Goal: Information Seeking & Learning: Learn about a topic

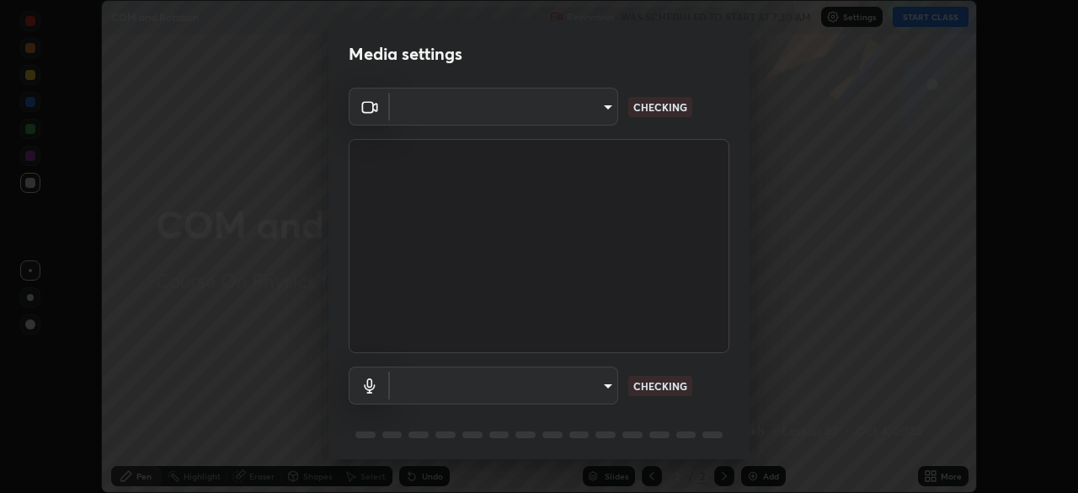
scroll to position [60, 0]
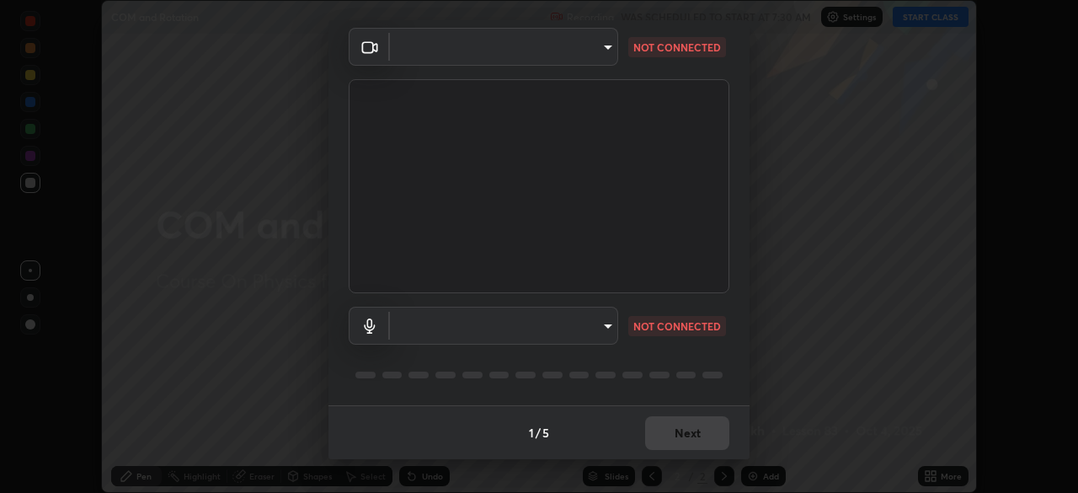
click at [550, 334] on body "Erase all COM and Rotation Recording WAS SCHEDULED TO START AT 7:30 AM Settings…" at bounding box center [539, 246] width 1078 height 493
click at [551, 350] on div at bounding box center [539, 246] width 1078 height 493
click at [548, 315] on ul at bounding box center [500, 313] width 227 height 13
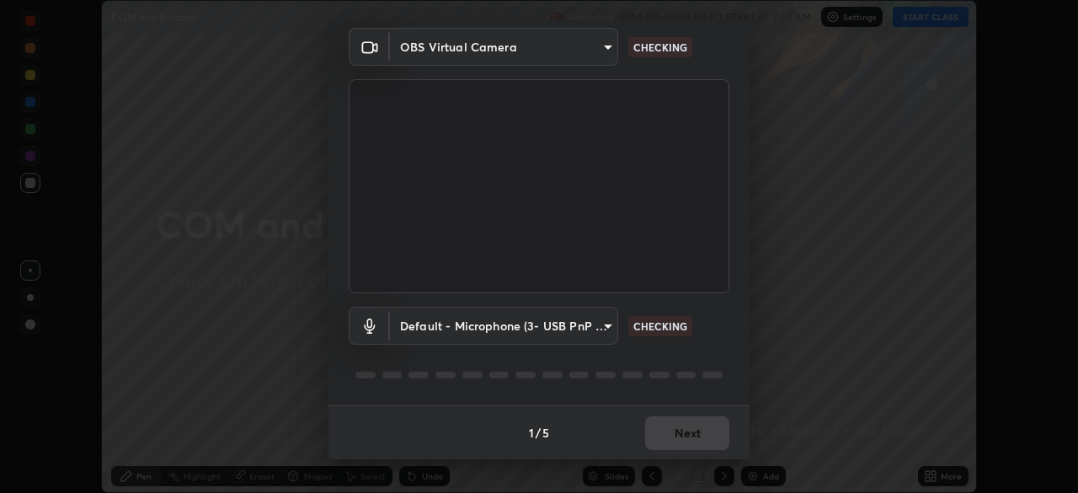
type input "5402053dac797fbd6203b9055fefd71c8703e877445e1219393e3e645ba4b0f2"
type input "default"
click at [699, 428] on div "1 / 5 Next" at bounding box center [538, 432] width 421 height 54
click at [695, 430] on div "1 / 5 Next" at bounding box center [538, 432] width 421 height 54
click at [694, 441] on div "1 / 5 Next" at bounding box center [538, 432] width 421 height 54
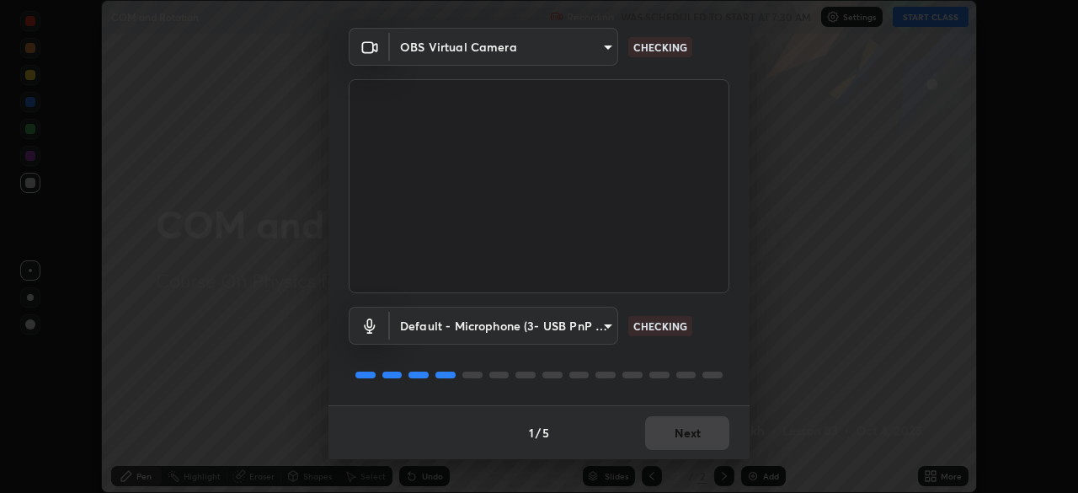
click at [694, 441] on div "1 / 5 Next" at bounding box center [538, 432] width 421 height 54
click at [691, 444] on div "1 / 5 Next" at bounding box center [538, 432] width 421 height 54
click at [681, 435] on div "1 / 5 Next" at bounding box center [538, 432] width 421 height 54
click at [692, 436] on div "1 / 5 Next" at bounding box center [538, 432] width 421 height 54
click at [699, 440] on div "1 / 5 Next" at bounding box center [538, 432] width 421 height 54
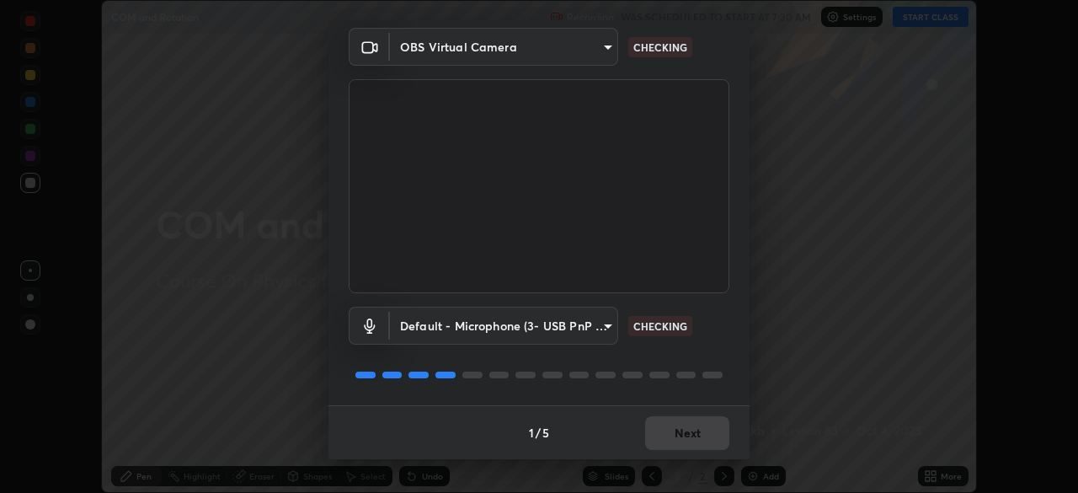
click at [702, 435] on div "1 / 5 Next" at bounding box center [538, 432] width 421 height 54
click at [706, 430] on div "1 / 5 Next" at bounding box center [538, 432] width 421 height 54
click at [709, 435] on div "1 / 5 Next" at bounding box center [538, 432] width 421 height 54
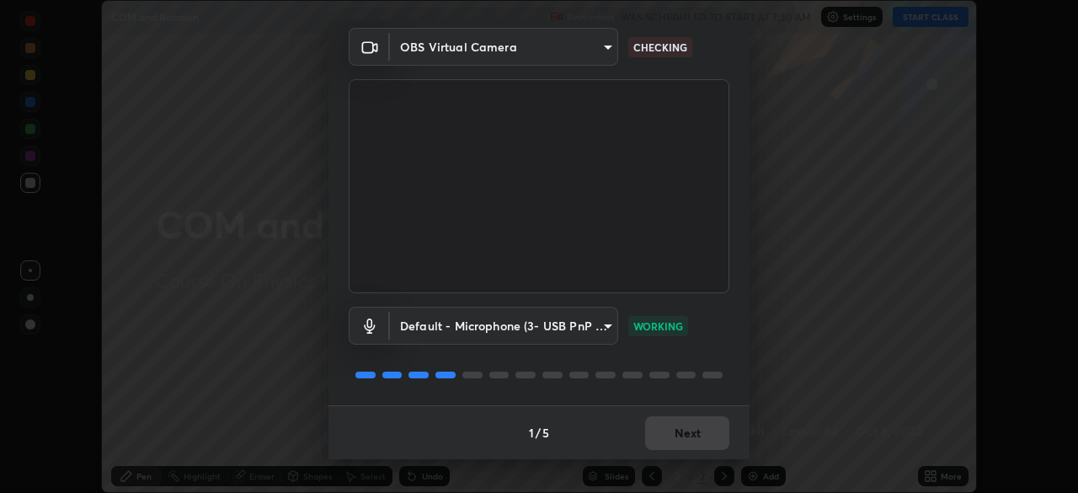
click at [710, 435] on div "1 / 5 Next" at bounding box center [538, 432] width 421 height 54
click at [709, 436] on div "1 / 5 Next" at bounding box center [538, 432] width 421 height 54
click at [706, 433] on button "Next" at bounding box center [687, 433] width 84 height 34
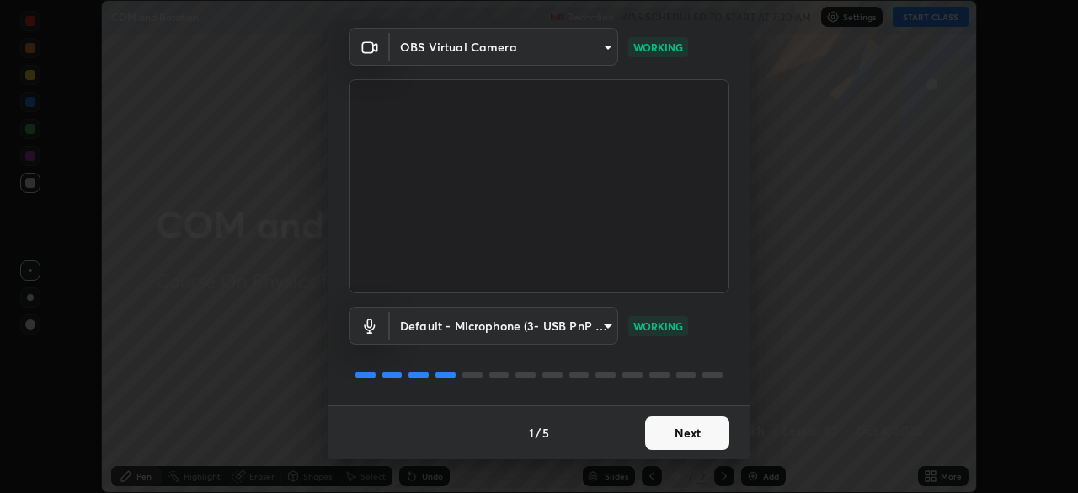
scroll to position [0, 0]
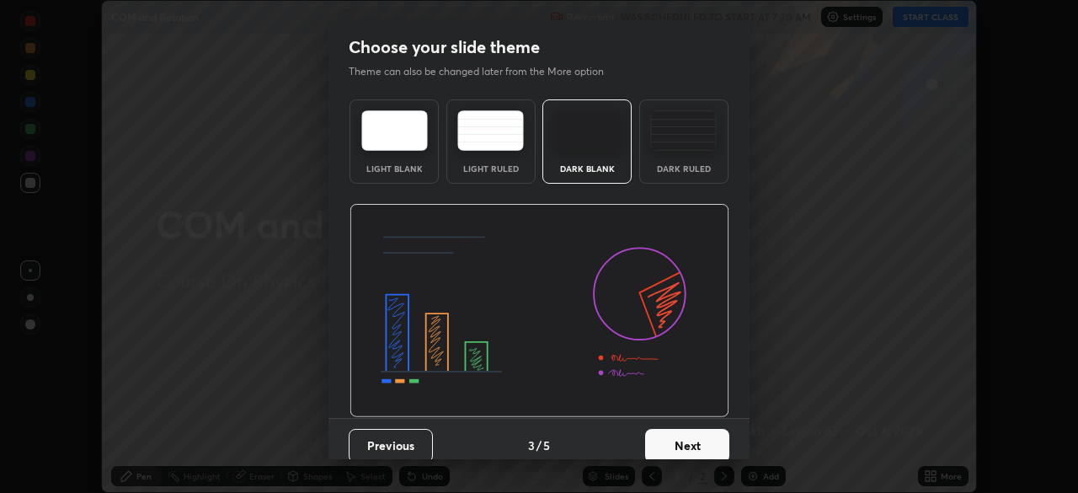
click at [708, 430] on button "Next" at bounding box center [687, 446] width 84 height 34
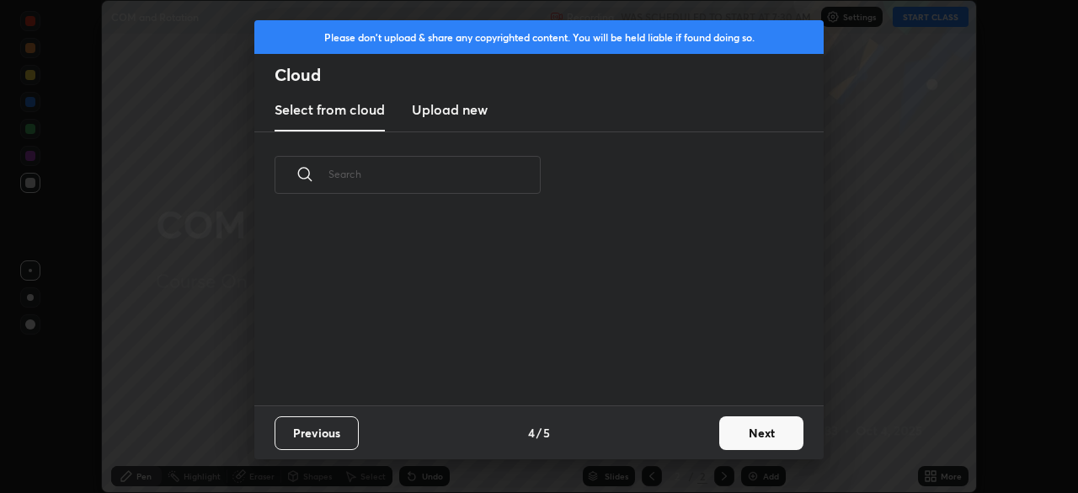
click at [720, 441] on button "Next" at bounding box center [761, 433] width 84 height 34
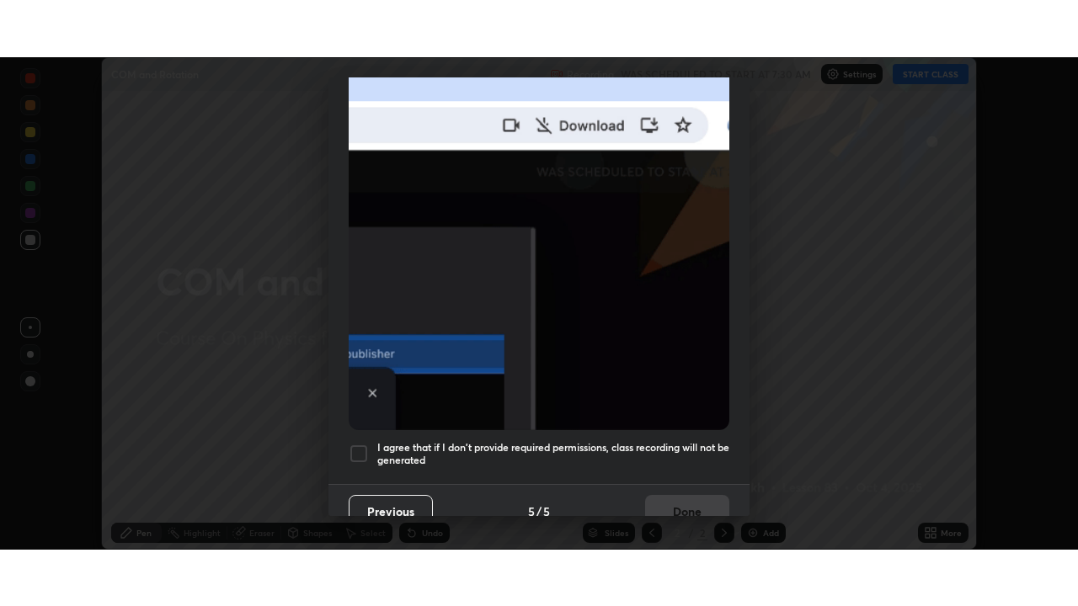
scroll to position [403, 0]
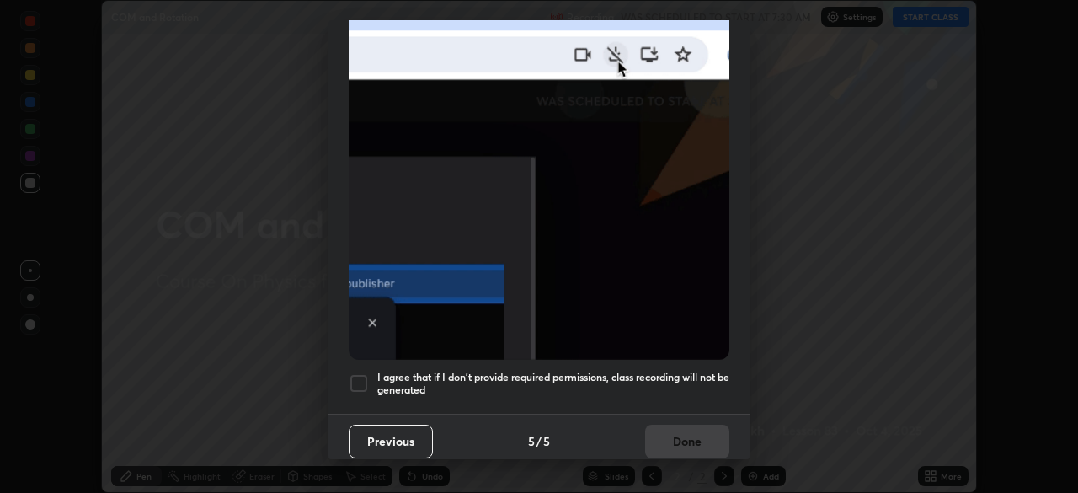
click at [644, 371] on h5 "I agree that if I don't provide required permissions, class recording will not …" at bounding box center [553, 384] width 352 height 26
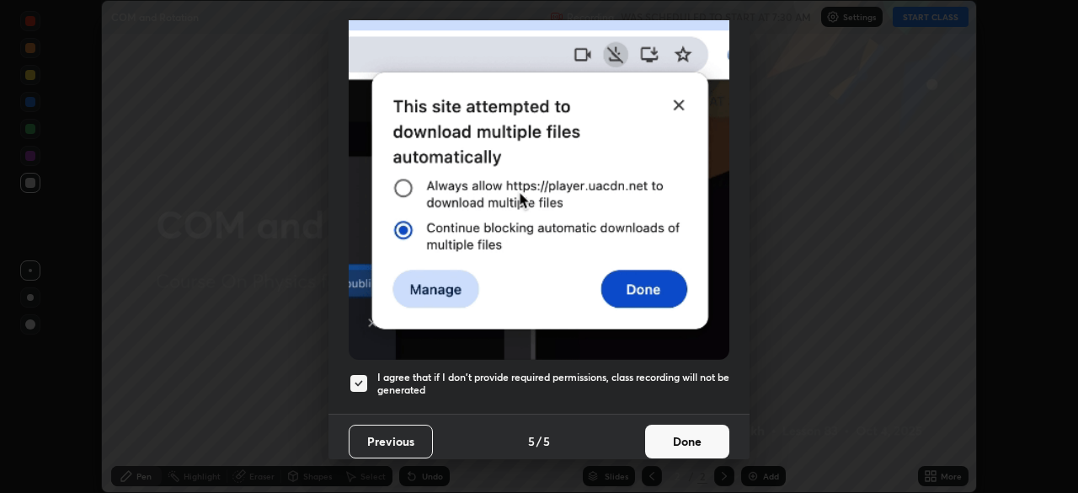
click at [671, 432] on button "Done" at bounding box center [687, 442] width 84 height 34
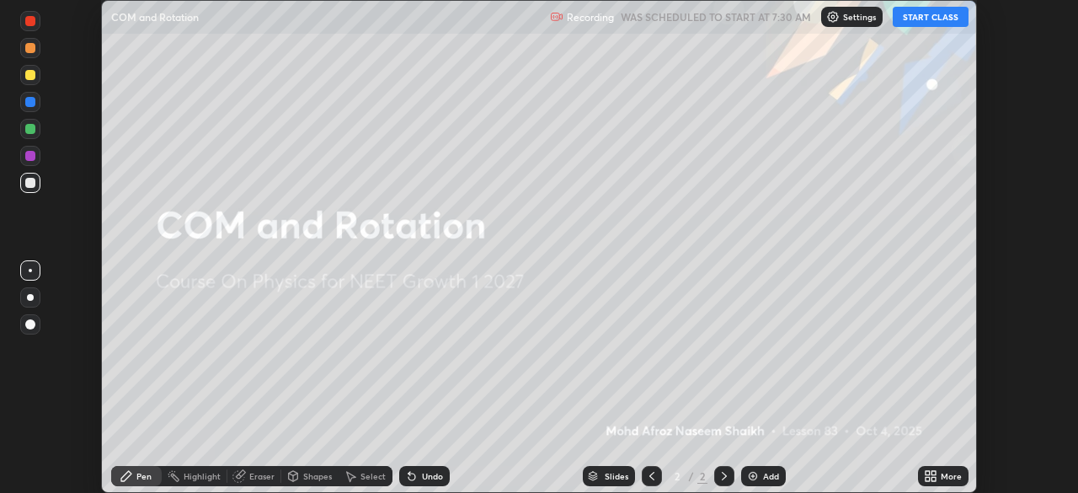
click at [927, 473] on icon at bounding box center [928, 473] width 4 height 4
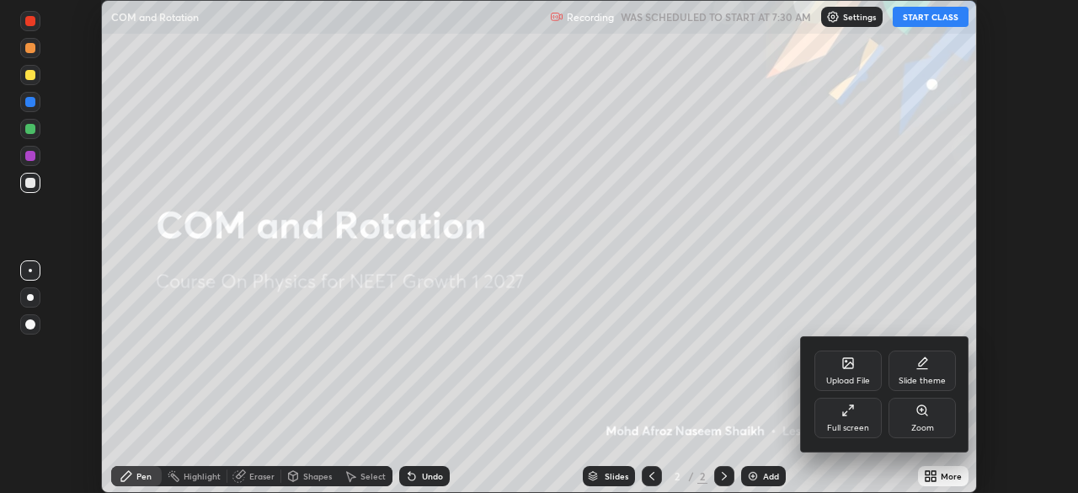
click at [839, 409] on div "Full screen" at bounding box center [848, 418] width 67 height 40
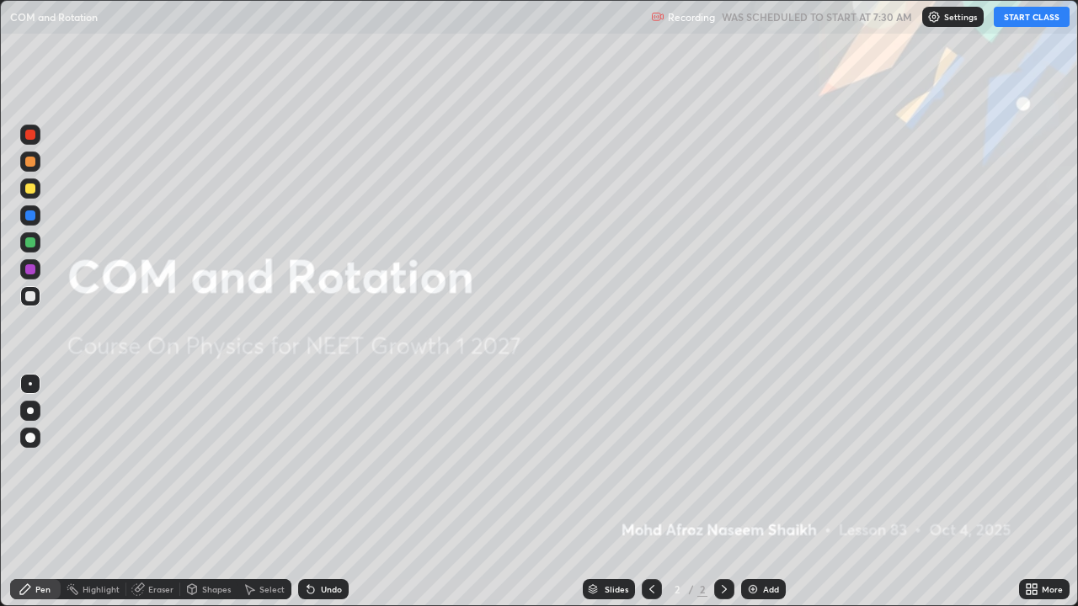
scroll to position [606, 1078]
click at [1027, 11] on button "START CLASS" at bounding box center [1032, 17] width 76 height 20
